Goal: Transaction & Acquisition: Purchase product/service

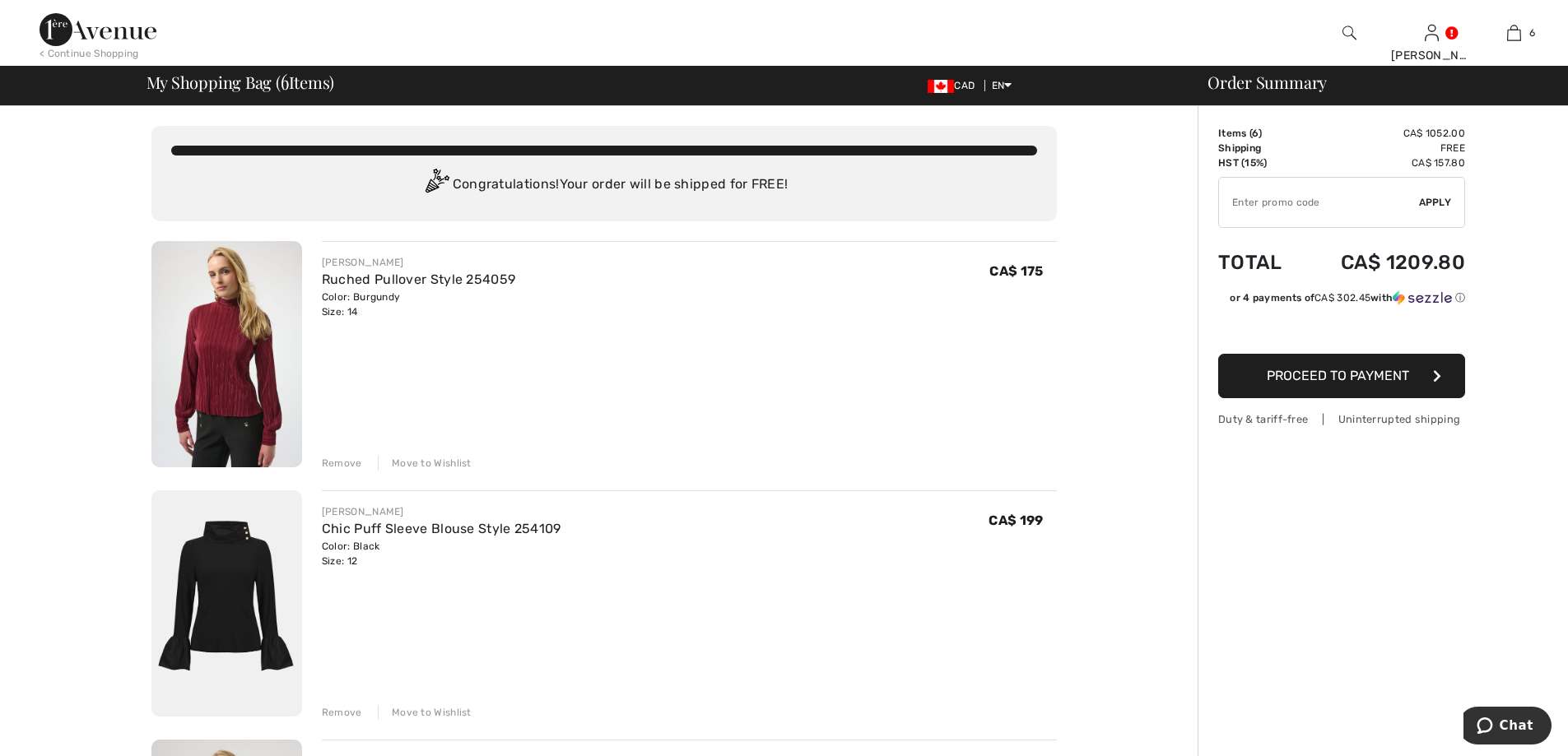
click at [1378, 383] on span "Proceed to Payment" at bounding box center [1338, 375] width 142 height 16
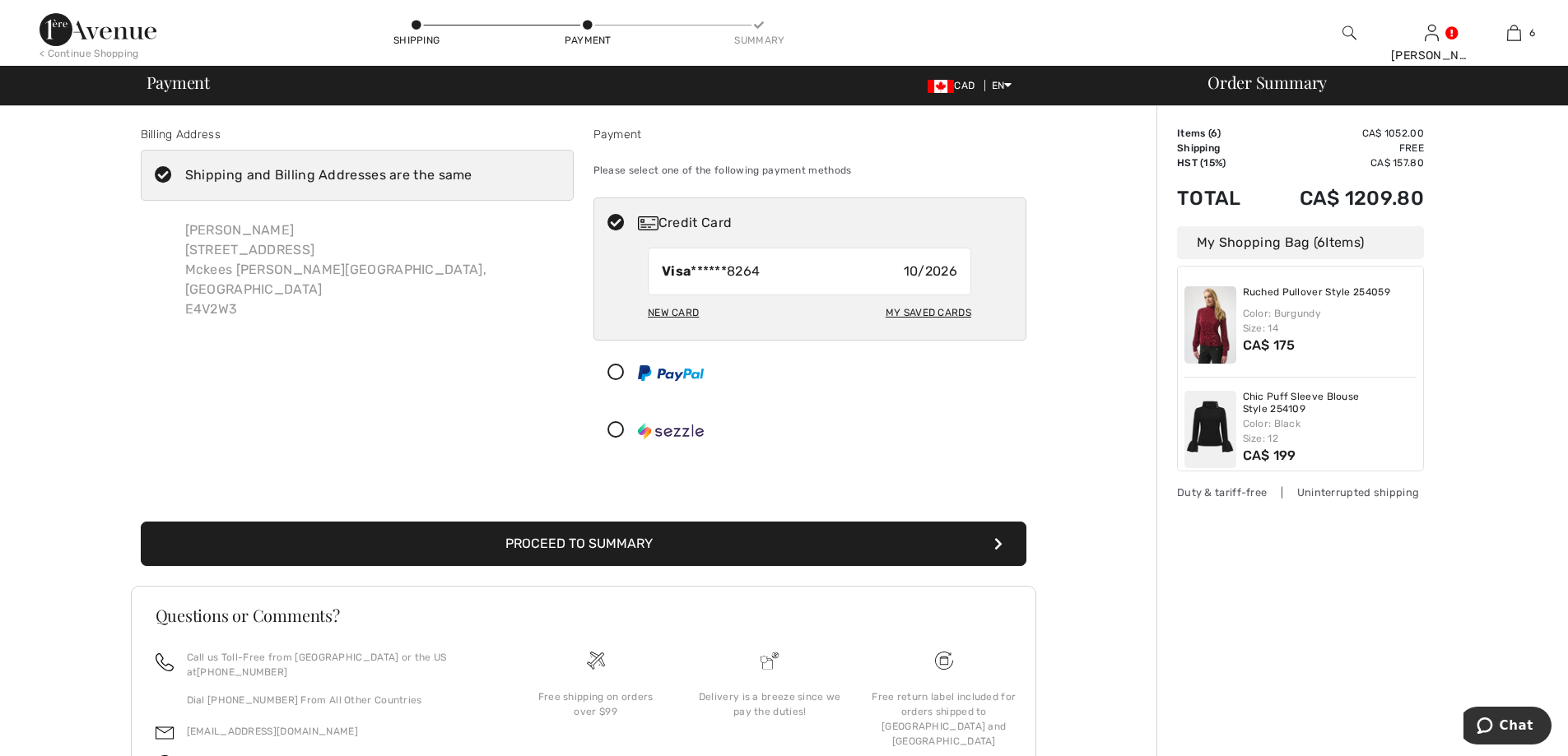
click at [682, 311] on div "New Card" at bounding box center [673, 312] width 51 height 28
radio input "true"
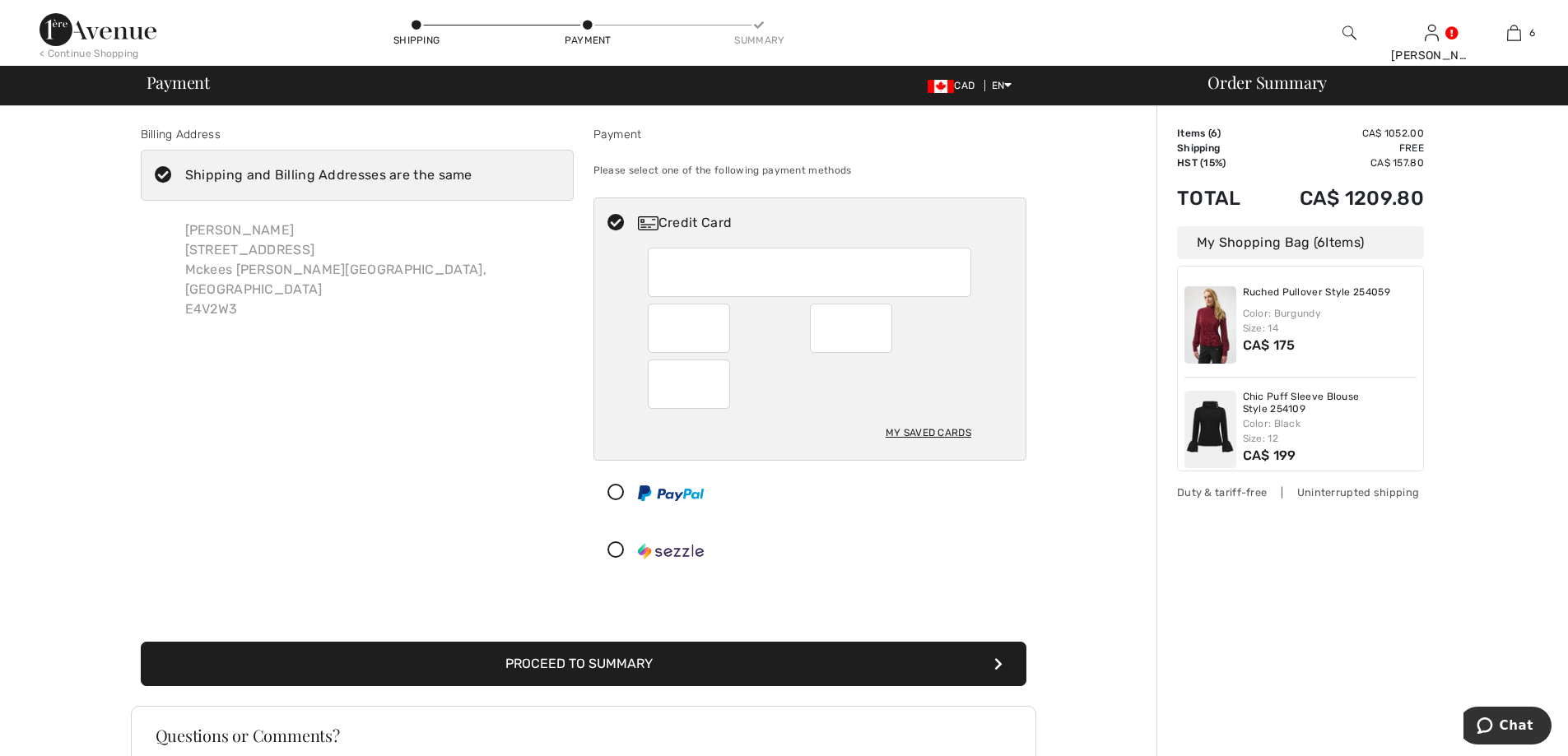
click at [730, 669] on button "Proceed to Summary" at bounding box center [583, 665] width 886 height 44
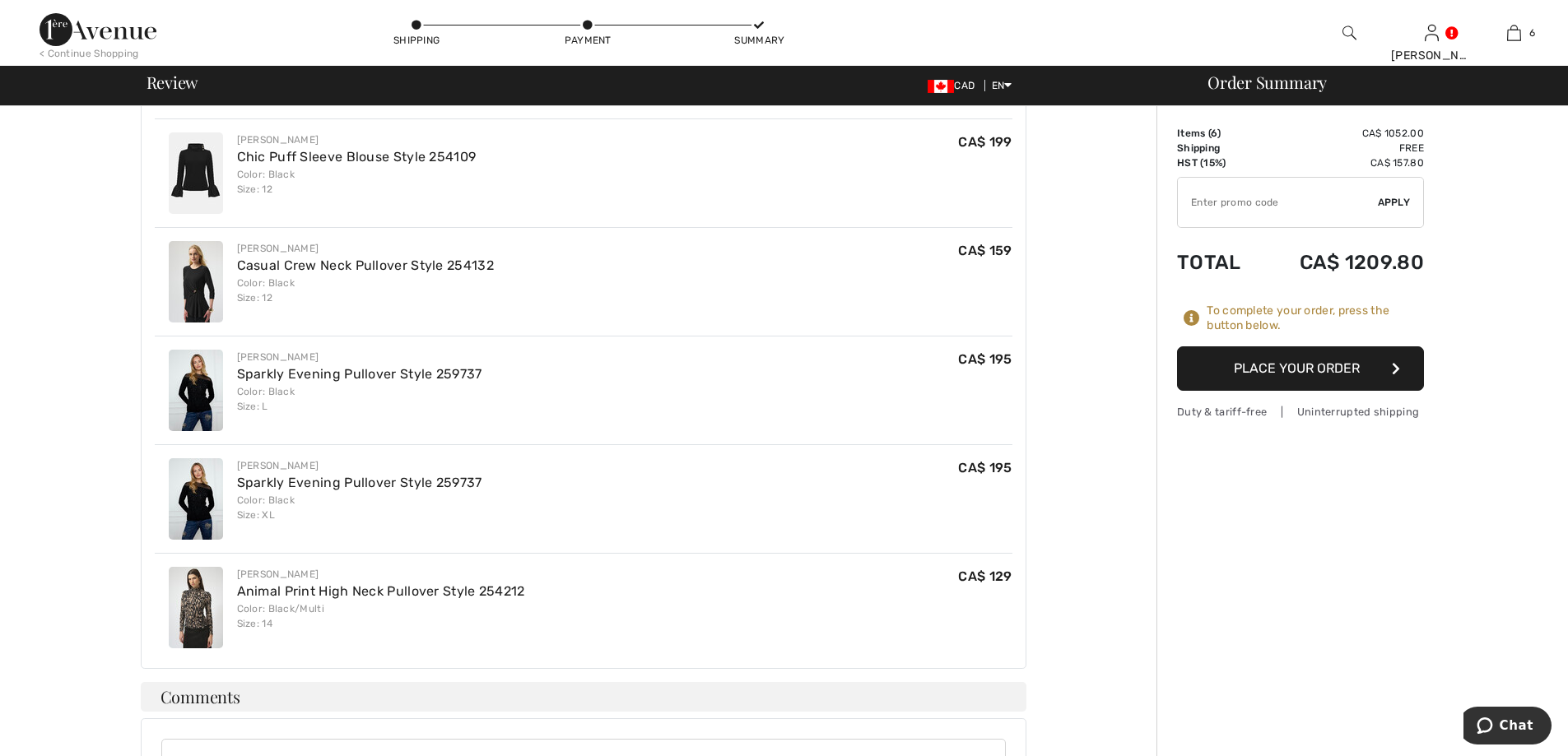
scroll to position [576, 0]
click at [1302, 360] on button "Place Your Order" at bounding box center [1300, 369] width 247 height 44
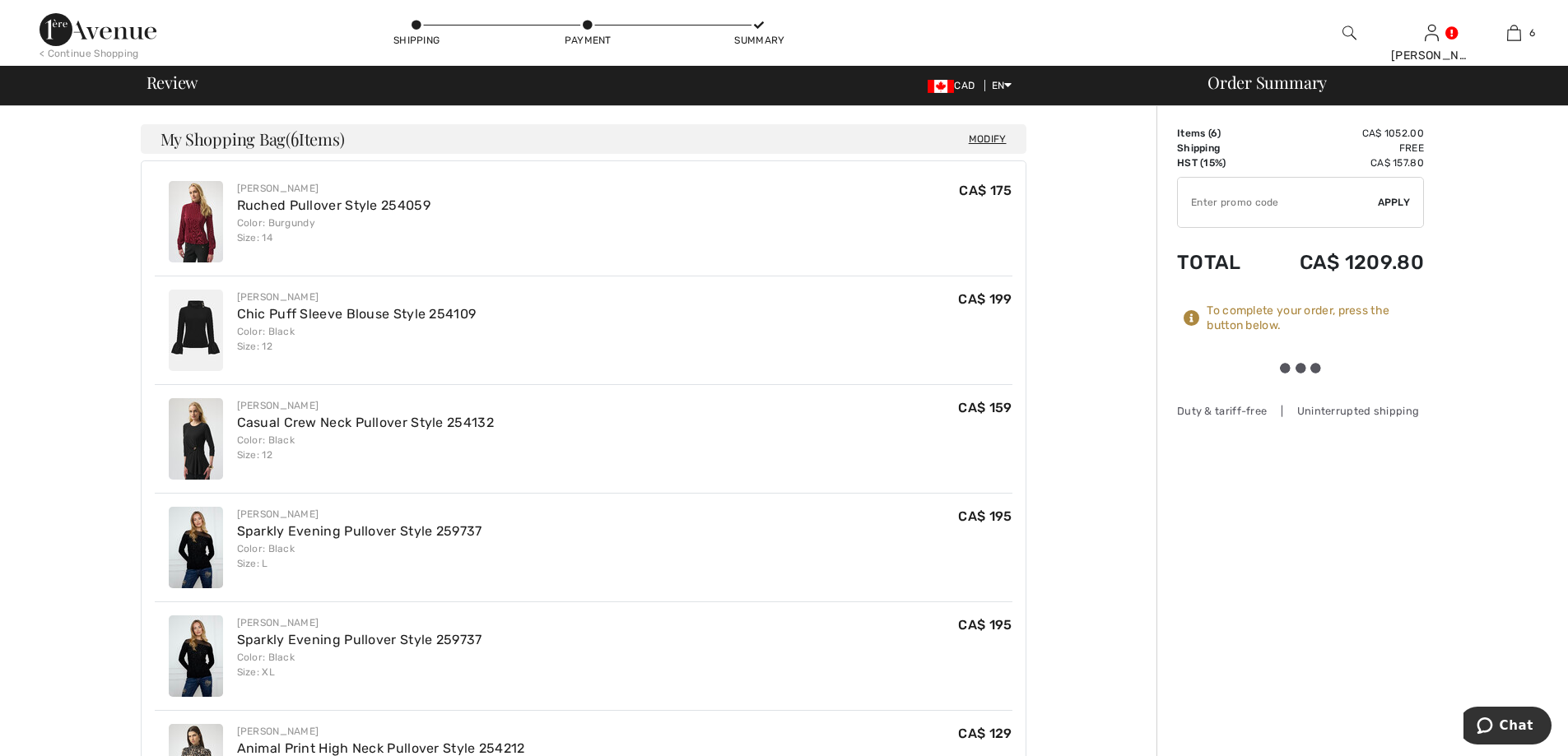
scroll to position [411, 0]
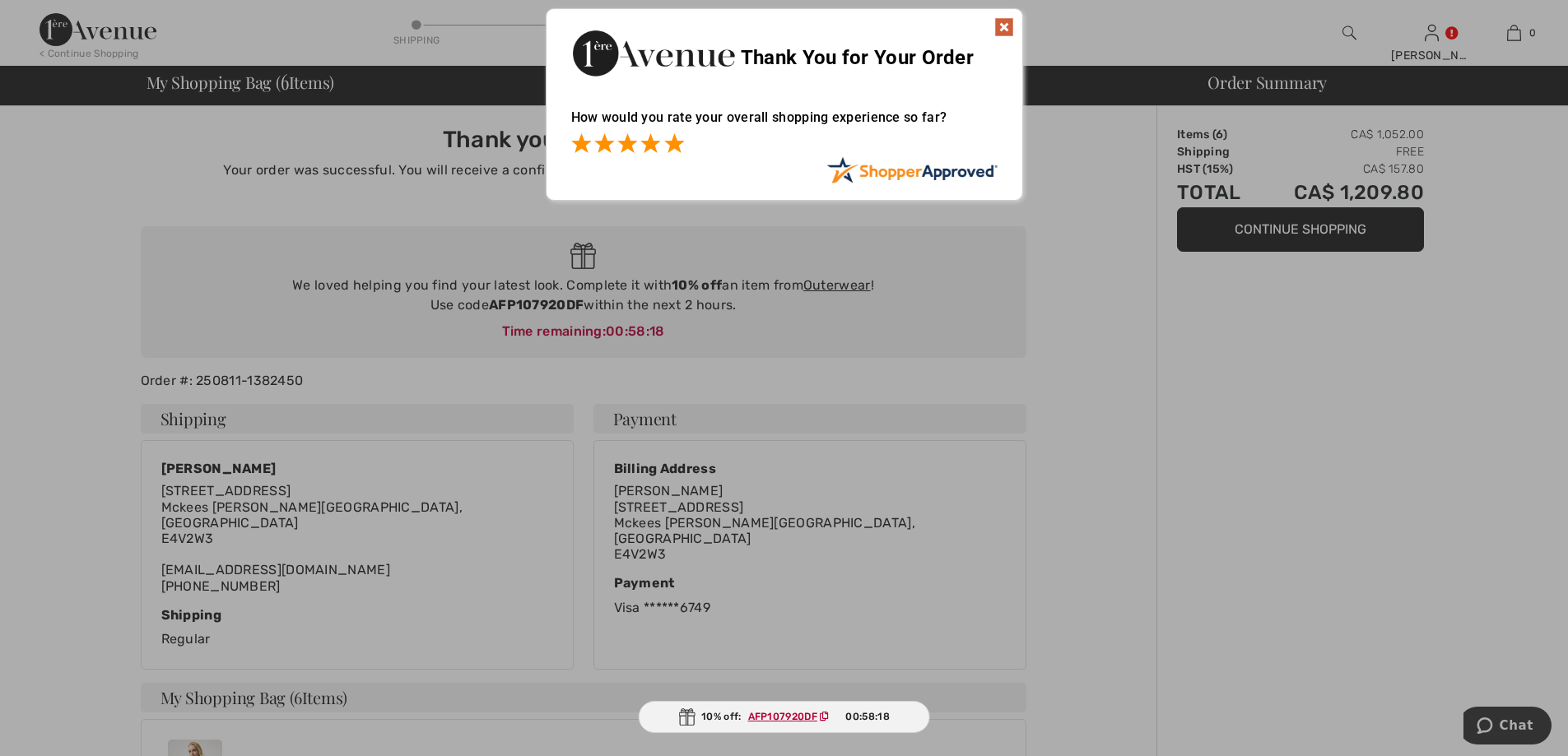
click at [672, 148] on span at bounding box center [674, 142] width 19 height 19
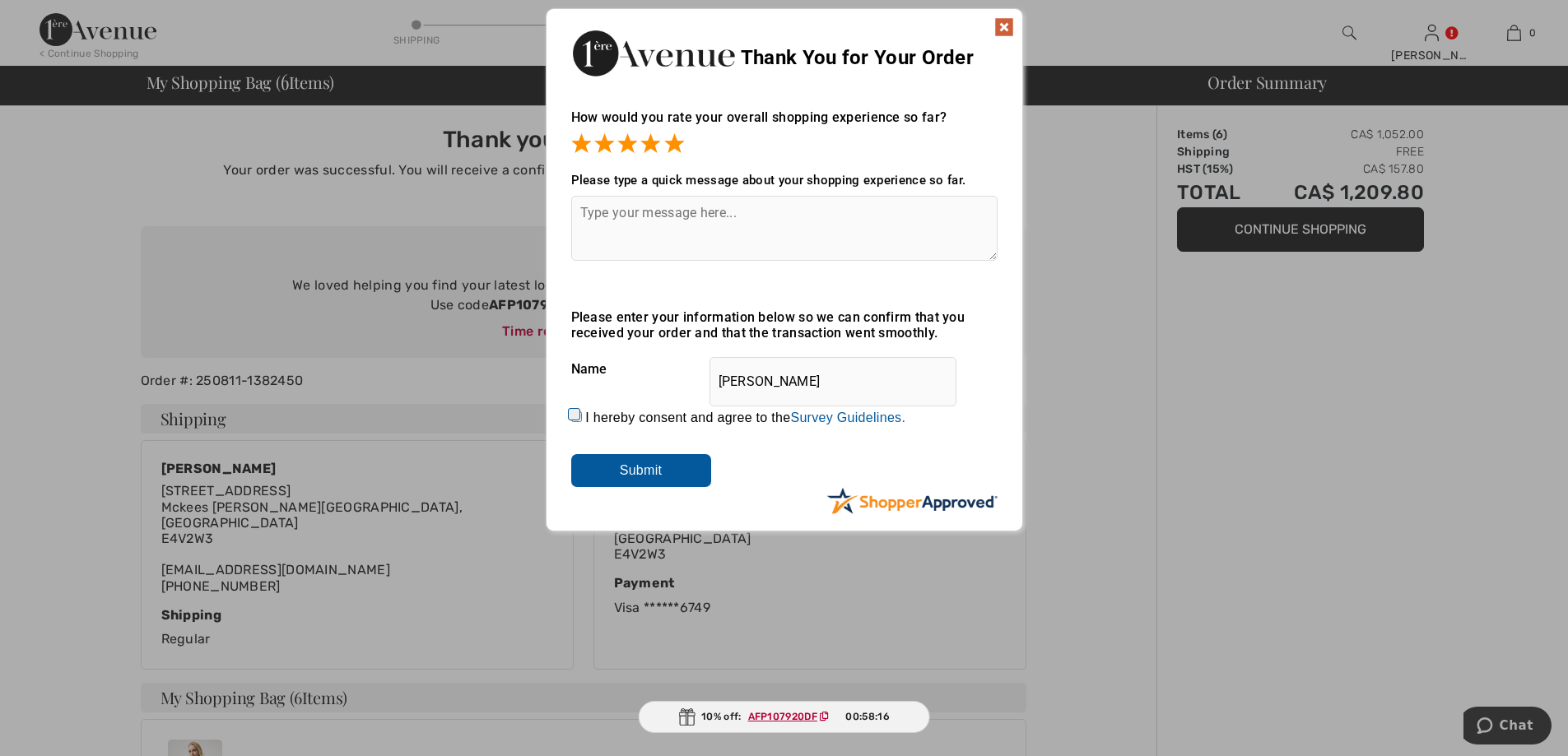
click at [643, 467] on input "Submit" at bounding box center [641, 471] width 140 height 33
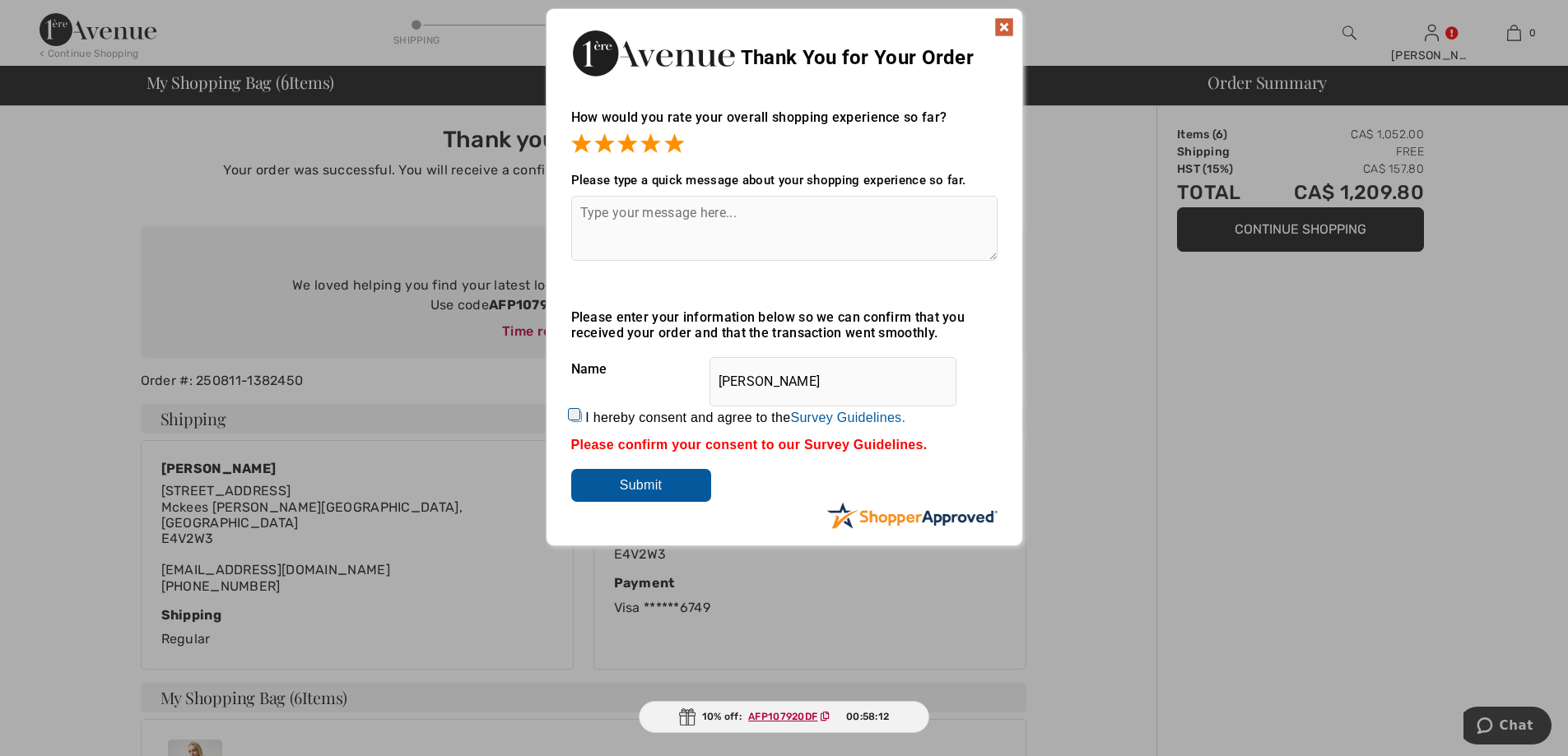
click at [1005, 30] on img at bounding box center [1004, 27] width 19 height 19
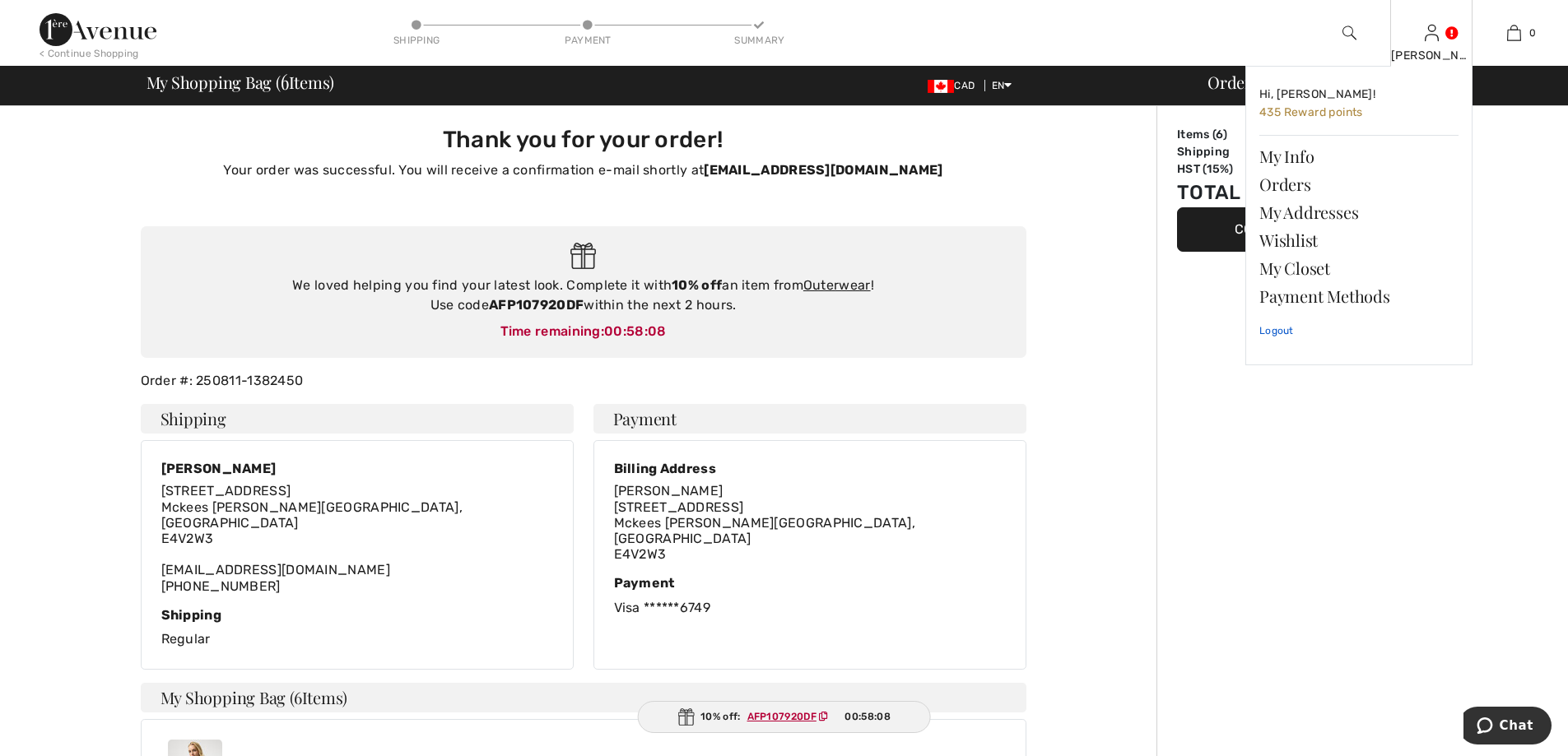
click at [1278, 332] on link "Logout" at bounding box center [1358, 331] width 199 height 42
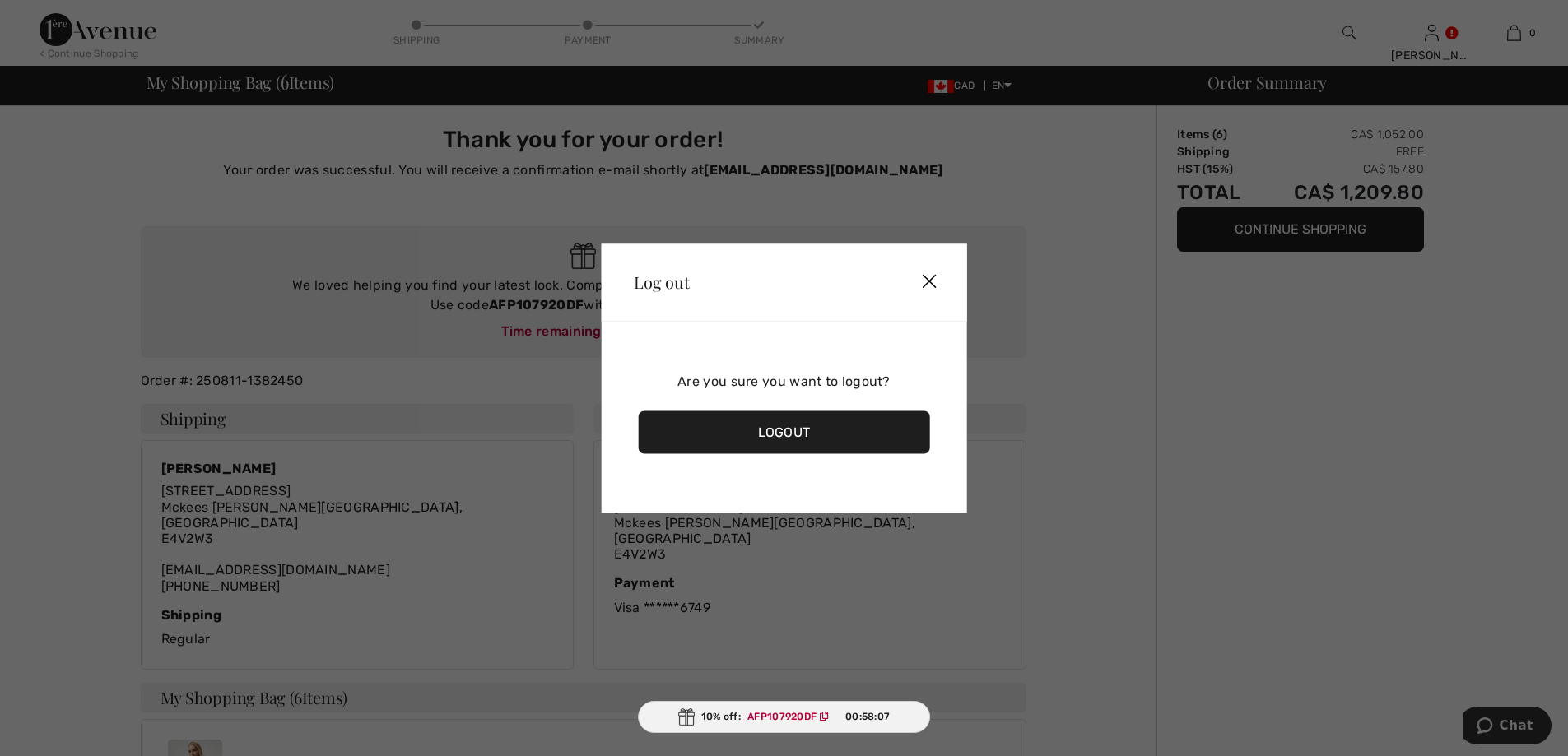
click at [794, 434] on div "Logout" at bounding box center [784, 432] width 292 height 43
